Goal: Communication & Community: Answer question/provide support

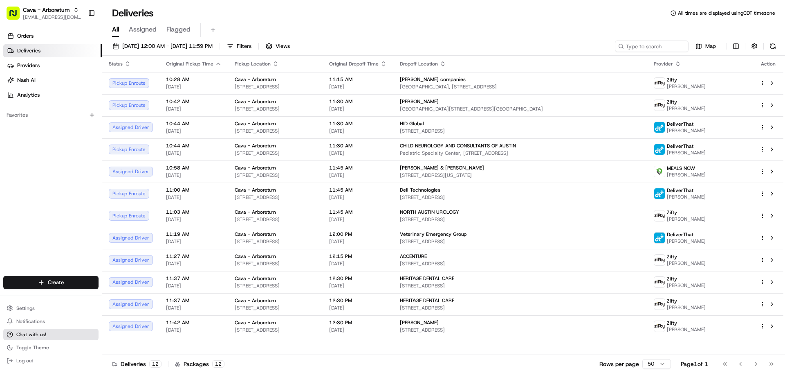
click at [42, 332] on span "Chat with us!" at bounding box center [31, 334] width 30 height 7
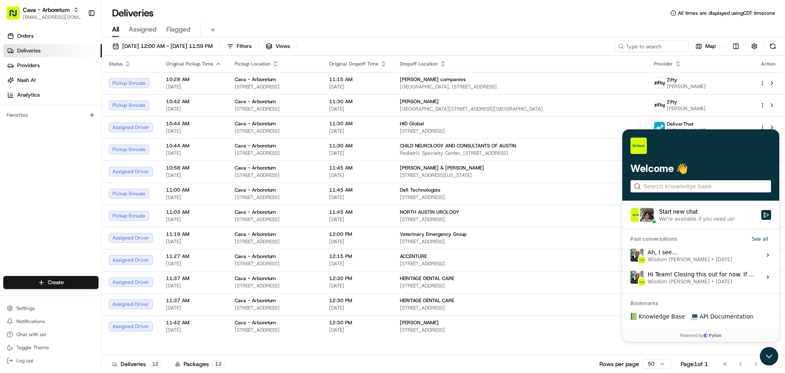
click at [680, 218] on div "We're available if you need us!" at bounding box center [697, 219] width 76 height 7
click at [761, 218] on button "Start new chat We're available if you need us!" at bounding box center [766, 215] width 10 height 10
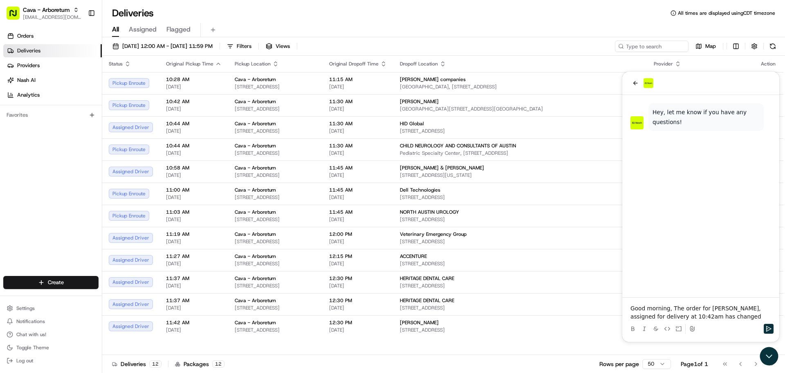
click at [658, 317] on p "Good morning, The order for [PERSON_NAME], assigned for delivery at 10:42am has…" at bounding box center [701, 312] width 141 height 16
click at [729, 317] on p "Good morning, The order for [PERSON_NAME], assigned for pick up at 10:42am has …" at bounding box center [701, 312] width 141 height 16
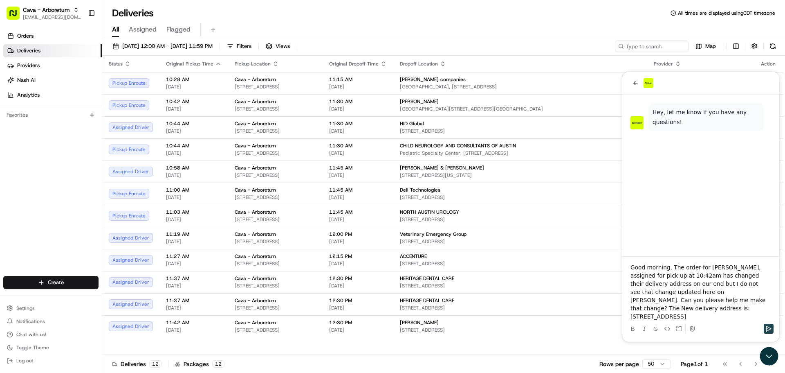
click at [769, 330] on icon "Send" at bounding box center [768, 329] width 5 height 6
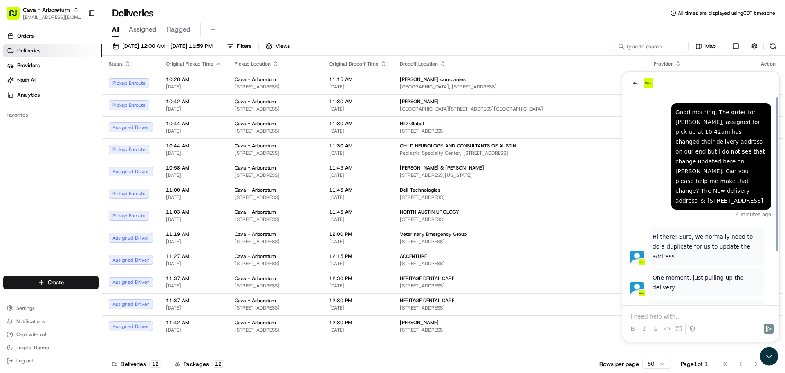
scroll to position [71, 0]
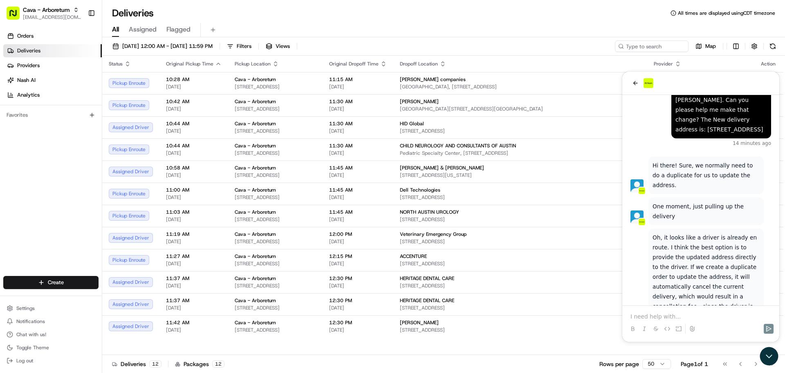
click at [667, 312] on p at bounding box center [701, 316] width 141 height 8
